Goal: Task Accomplishment & Management: Manage account settings

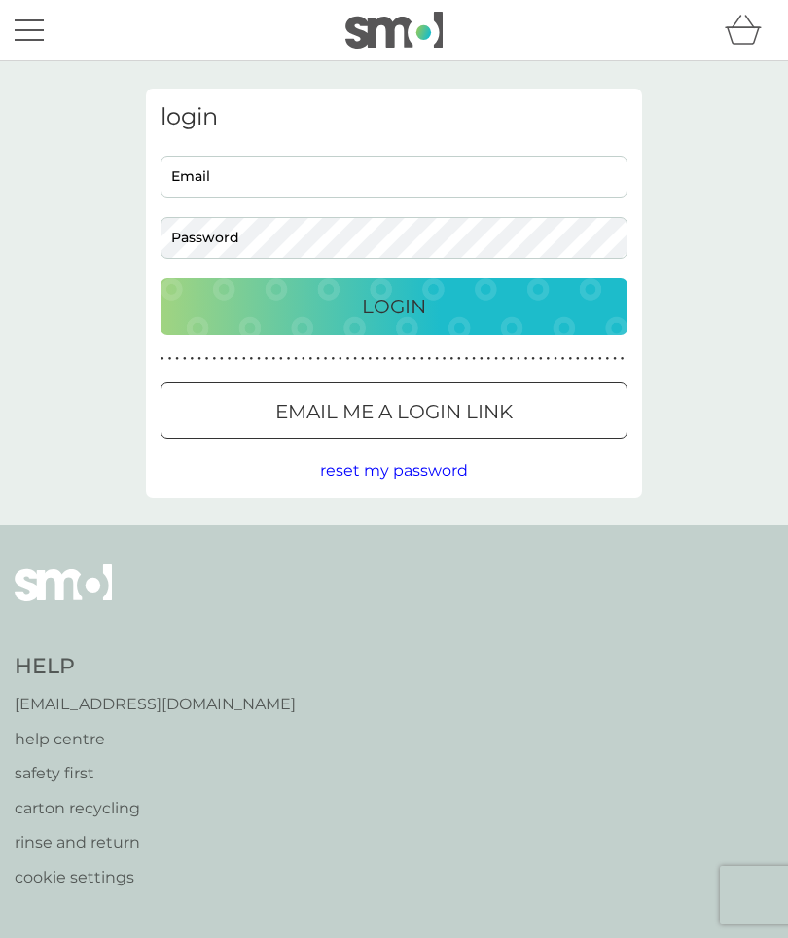
click at [501, 406] on p "Email me a login link" at bounding box center [393, 411] width 237 height 31
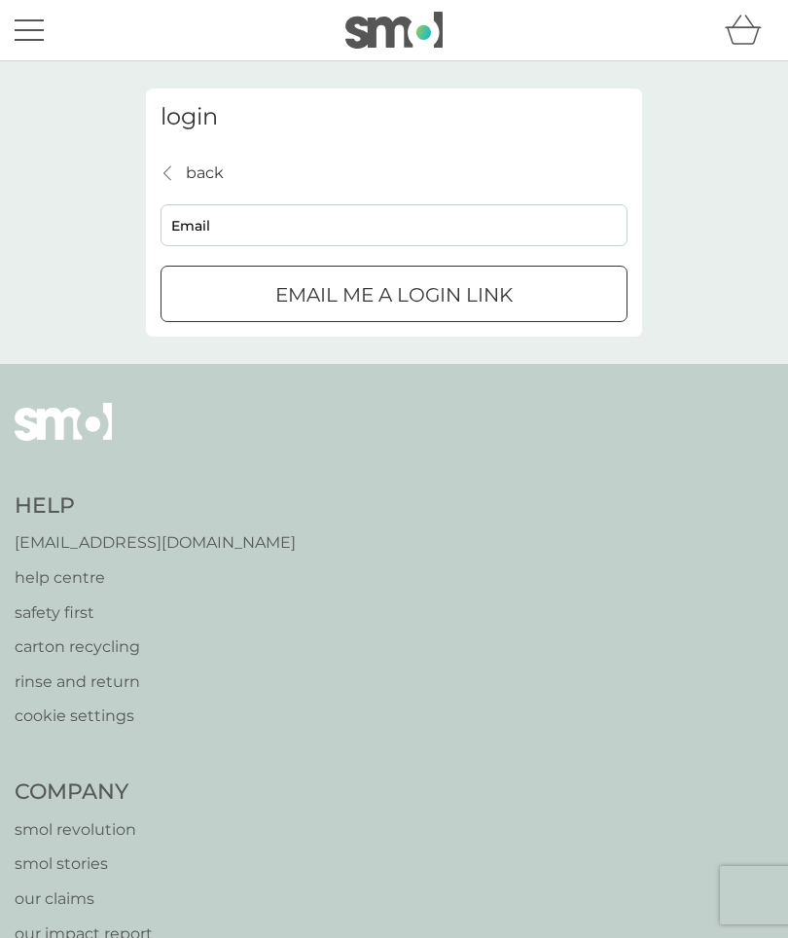
click at [374, 231] on input "Email" at bounding box center [394, 225] width 467 height 42
type input "[EMAIL_ADDRESS][DOMAIN_NAME]"
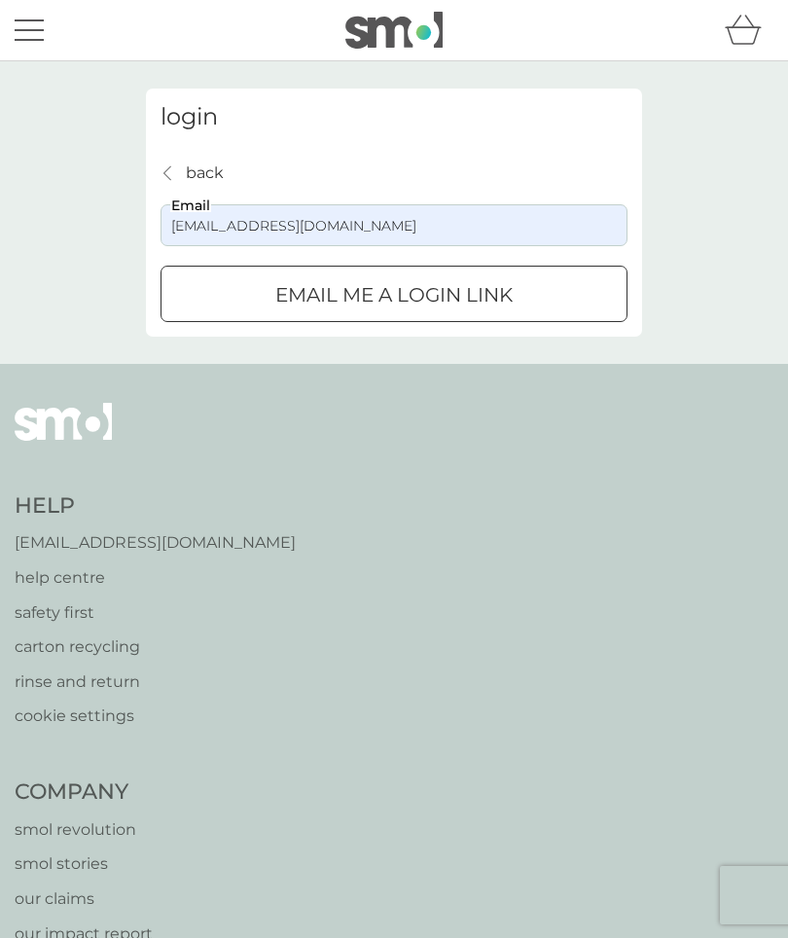
click at [500, 303] on p "Email me a login link" at bounding box center [393, 294] width 237 height 31
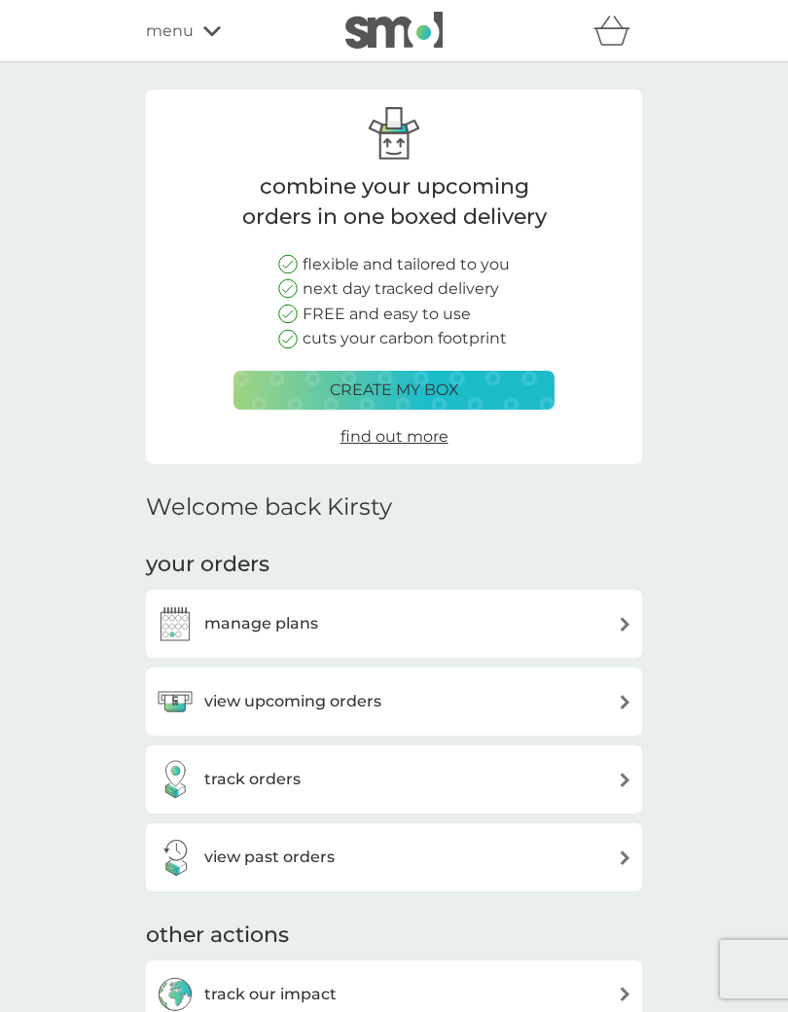
scroll to position [108, 0]
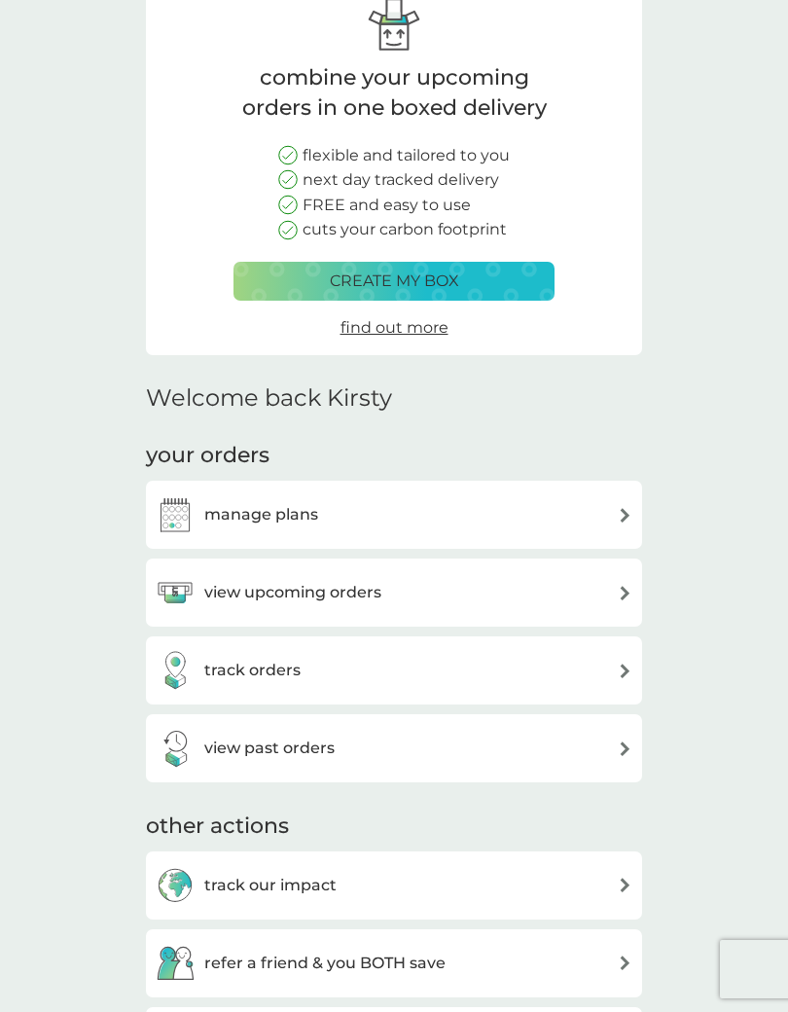
click at [576, 587] on div "view upcoming orders" at bounding box center [394, 592] width 477 height 39
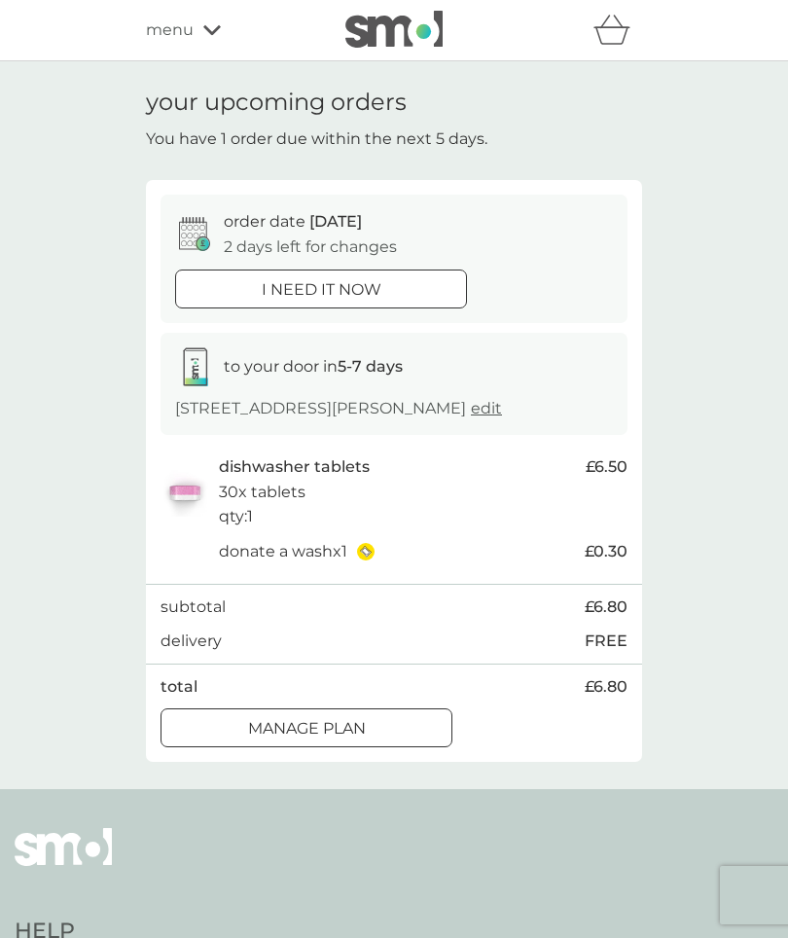
click at [412, 734] on button "Manage plan" at bounding box center [307, 727] width 292 height 39
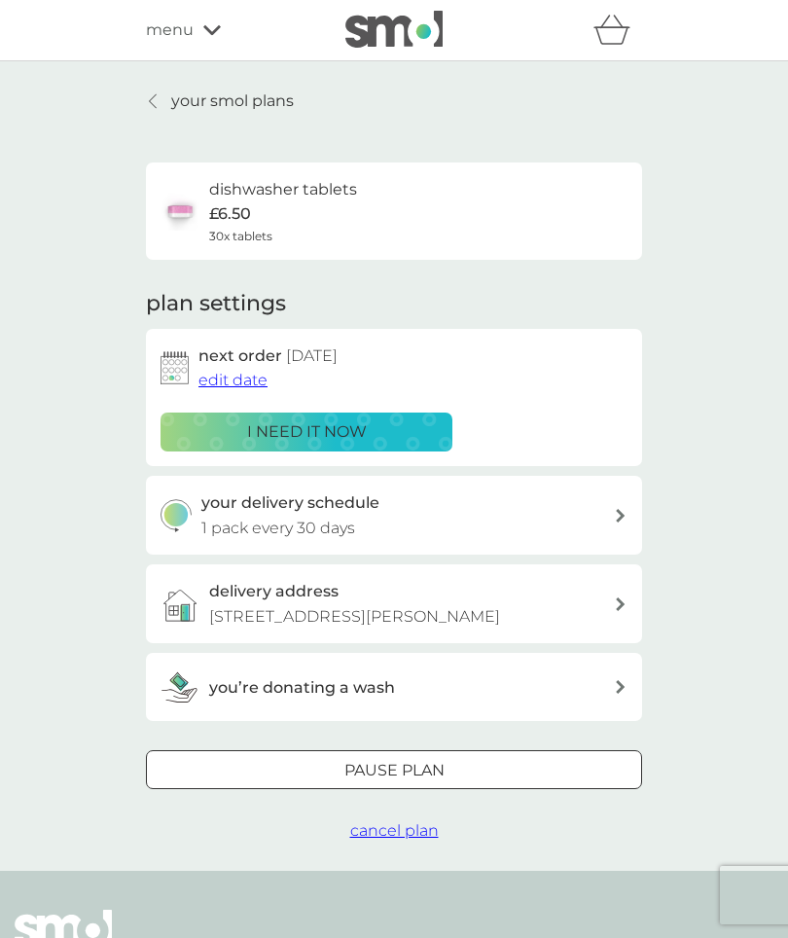
click at [256, 385] on span "edit date" at bounding box center [232, 380] width 69 height 18
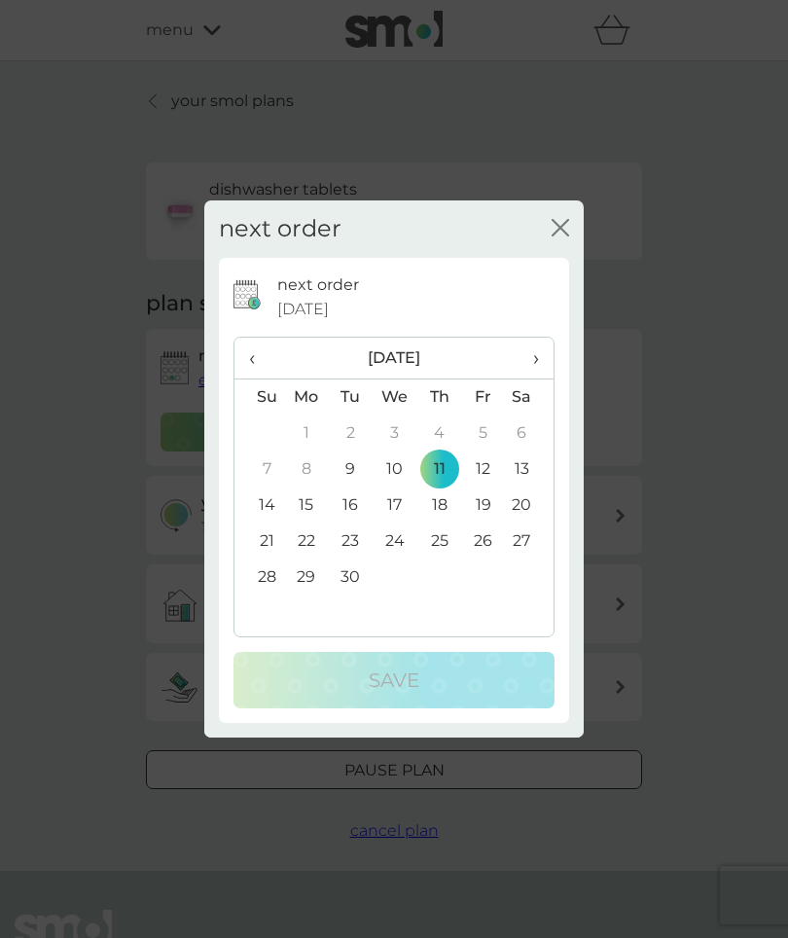
click at [529, 354] on span "›" at bounding box center [529, 358] width 19 height 41
click at [481, 572] on td "31" at bounding box center [483, 577] width 44 height 36
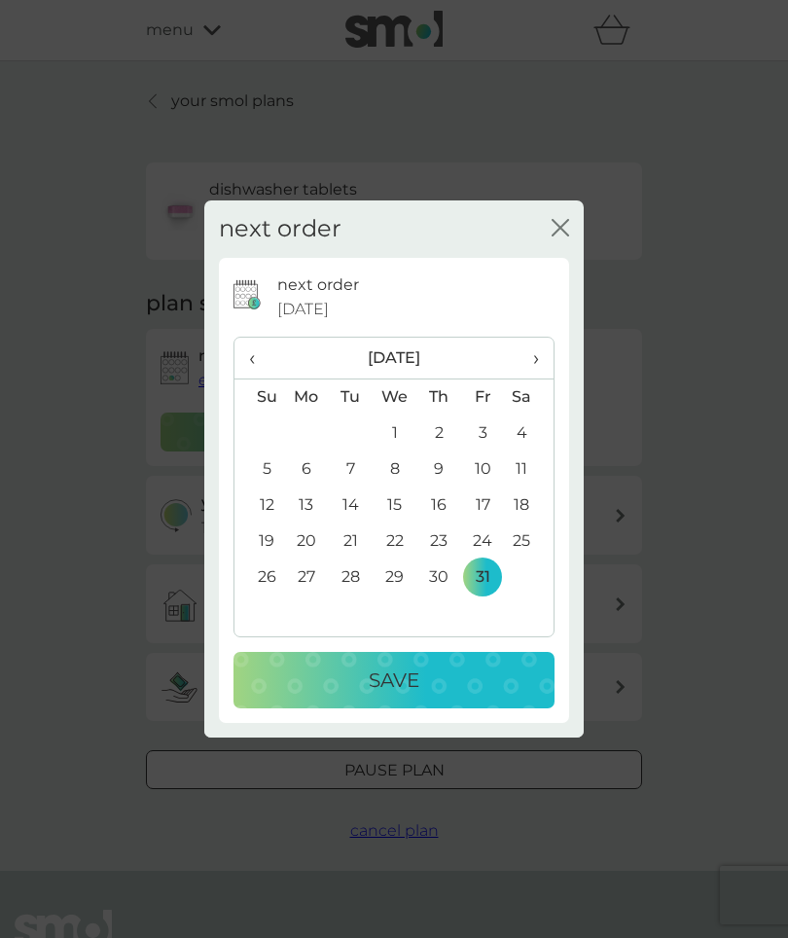
click at [447, 669] on div "Save" at bounding box center [394, 680] width 282 height 31
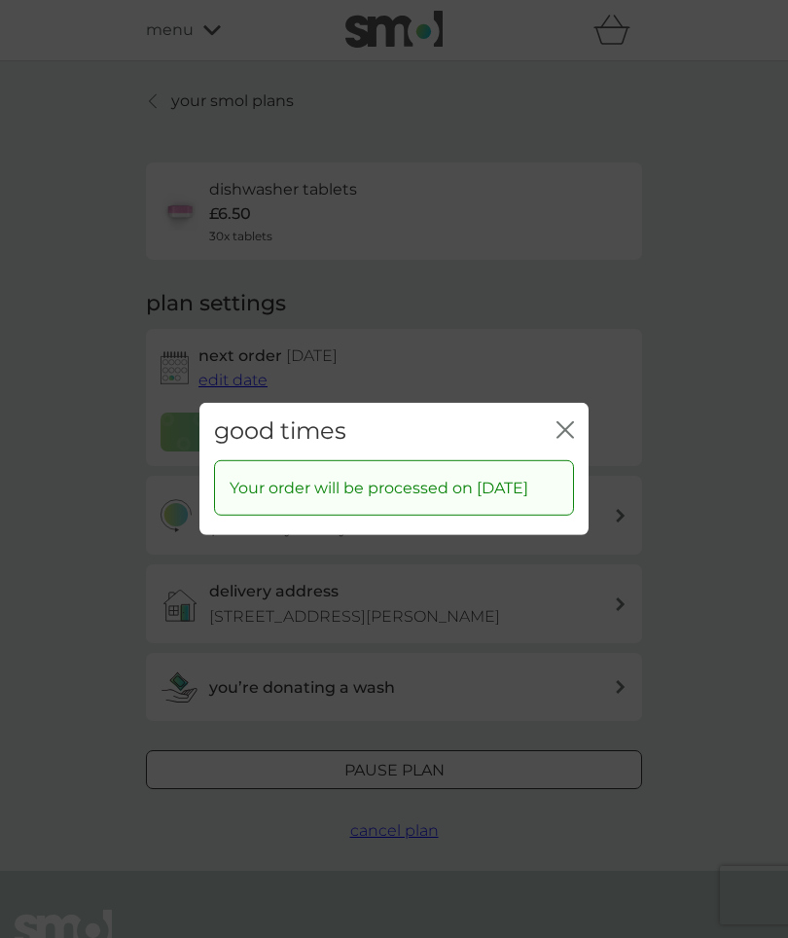
click at [564, 422] on icon "close" at bounding box center [561, 430] width 8 height 16
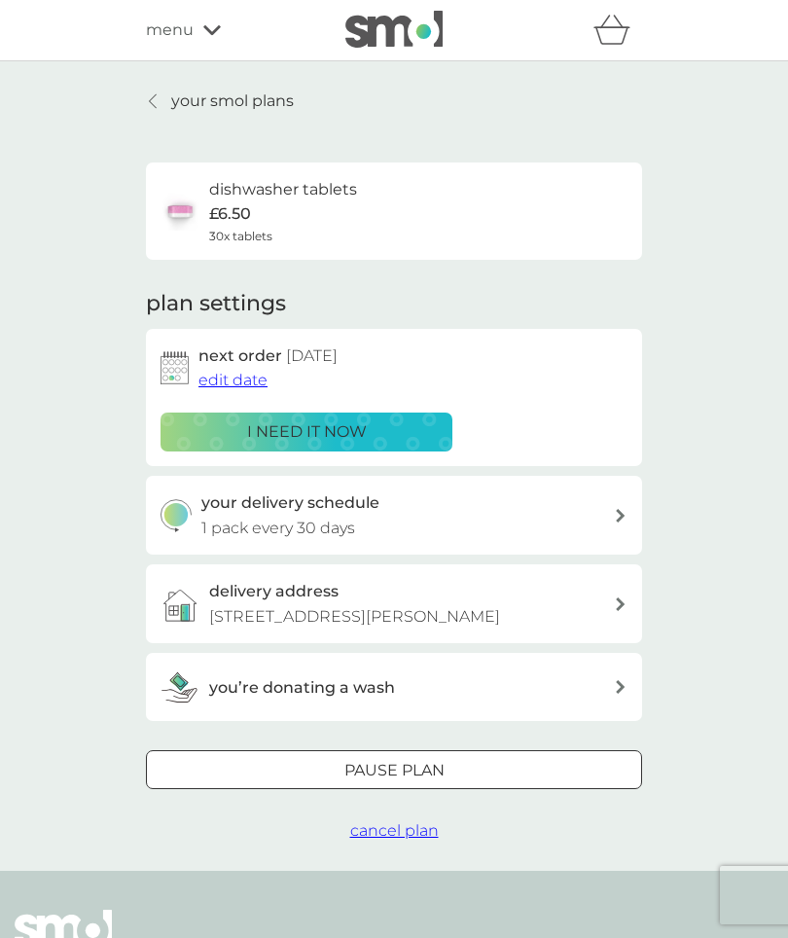
click at [181, 24] on span "menu" at bounding box center [170, 30] width 48 height 25
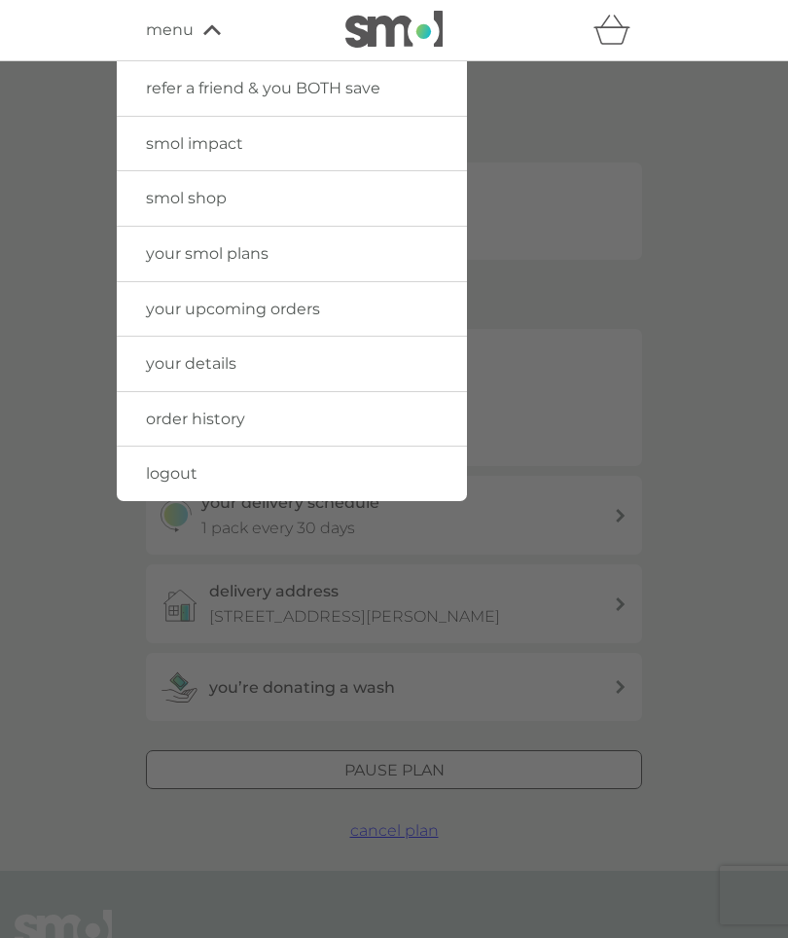
click at [203, 204] on span "smol shop" at bounding box center [186, 198] width 81 height 18
